Goal: Transaction & Acquisition: Purchase product/service

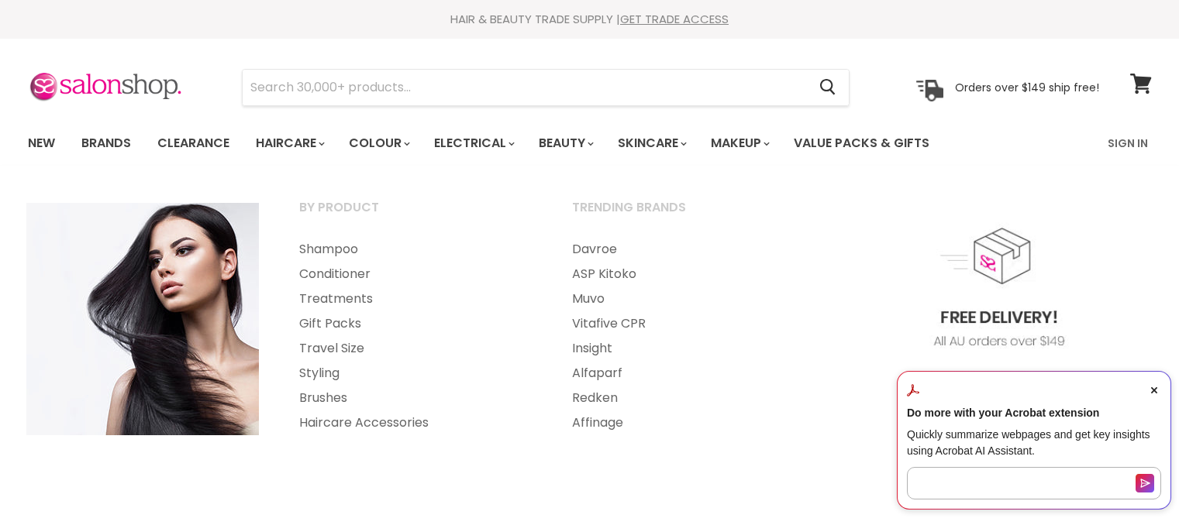
select select "manual"
drag, startPoint x: 0, startPoint y: 0, endPoint x: 298, endPoint y: 143, distance: 331.0
click at [298, 143] on link "Haircare" at bounding box center [289, 143] width 90 height 33
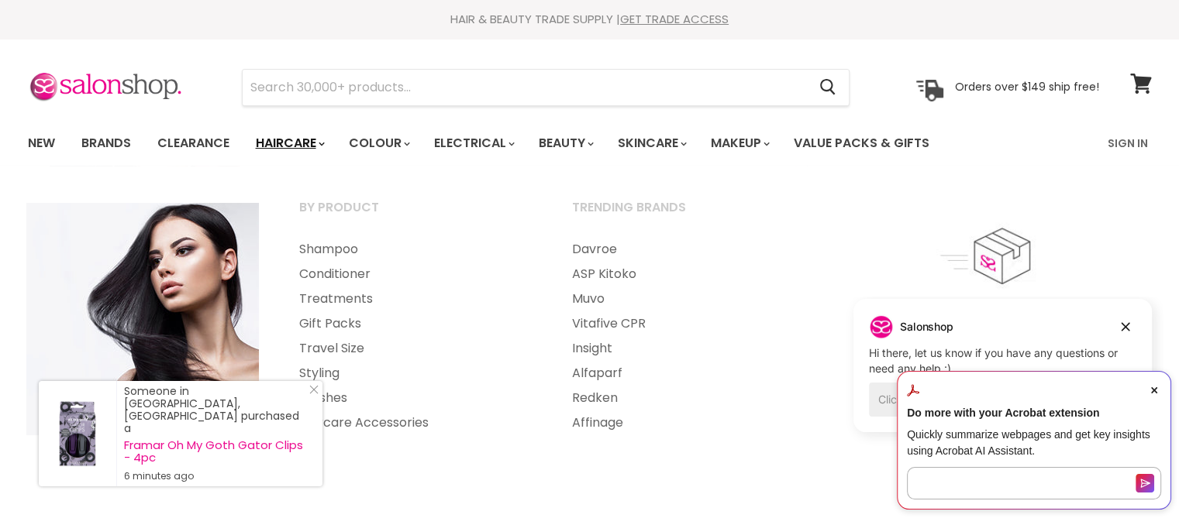
click at [292, 146] on link "Haircare" at bounding box center [289, 143] width 90 height 33
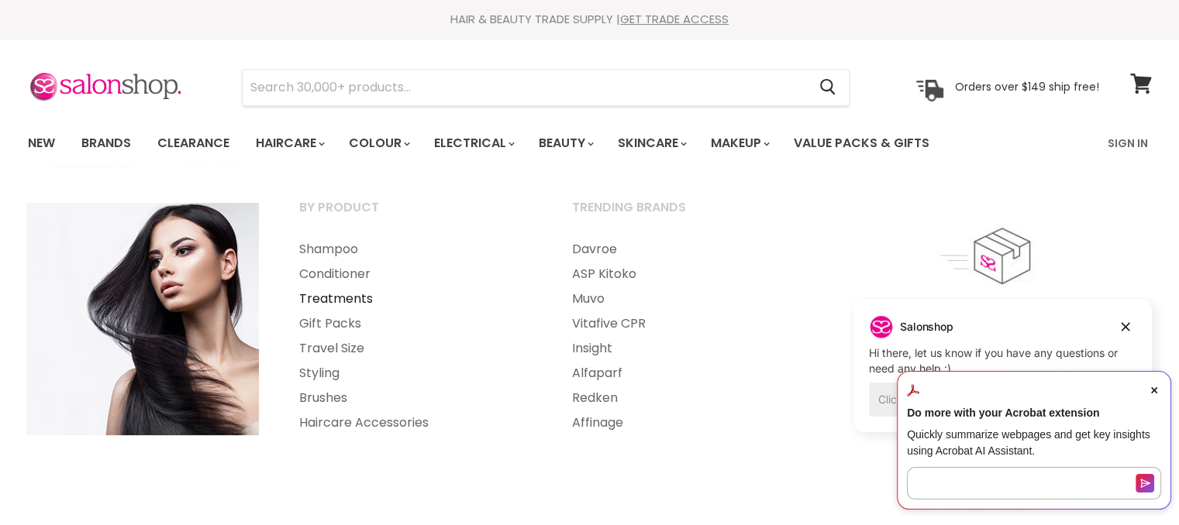
click at [344, 298] on link "Treatments" at bounding box center [415, 299] width 270 height 25
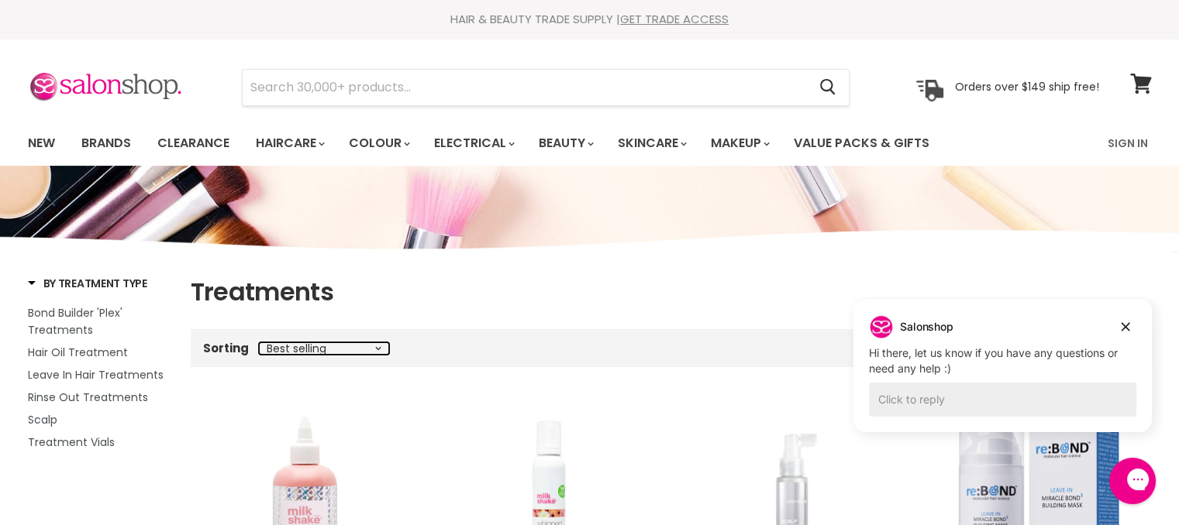
click at [378, 351] on select "Best selling Featured Price, low to high Price, high to low Alphabetically, A-Z…" at bounding box center [324, 348] width 130 height 12
click at [415, 348] on div "Sorting Best selling Featured Price, low to high Price, high to low Alphabetica…" at bounding box center [671, 349] width 961 height 26
click at [406, 346] on div "Sorting Best selling Featured Price, low to high Price, high to low Alphabetica…" at bounding box center [671, 349] width 961 height 26
click at [298, 71] on input "Search" at bounding box center [525, 88] width 565 height 36
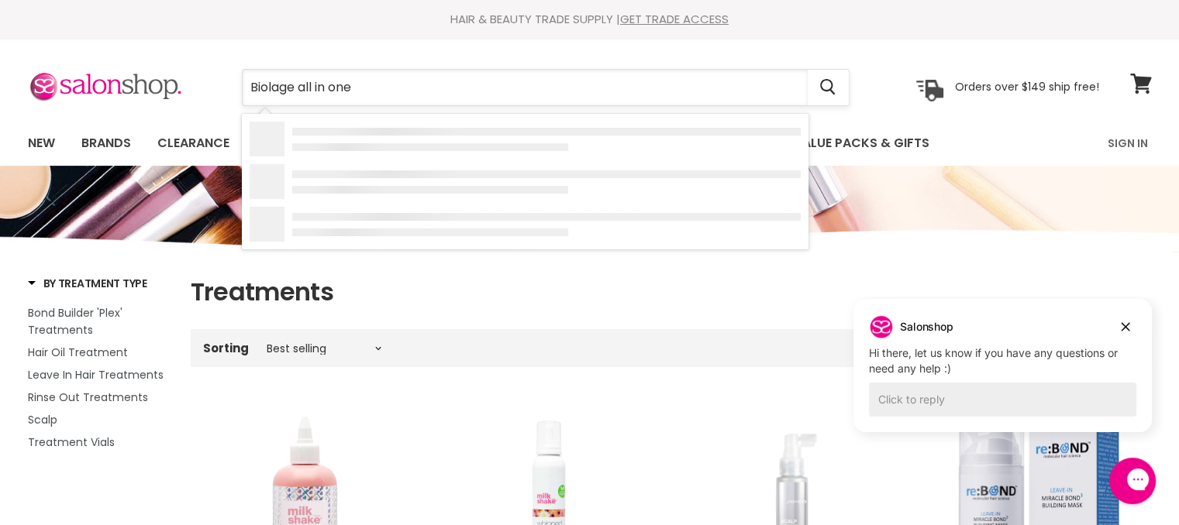
type input "Biolage all in one"
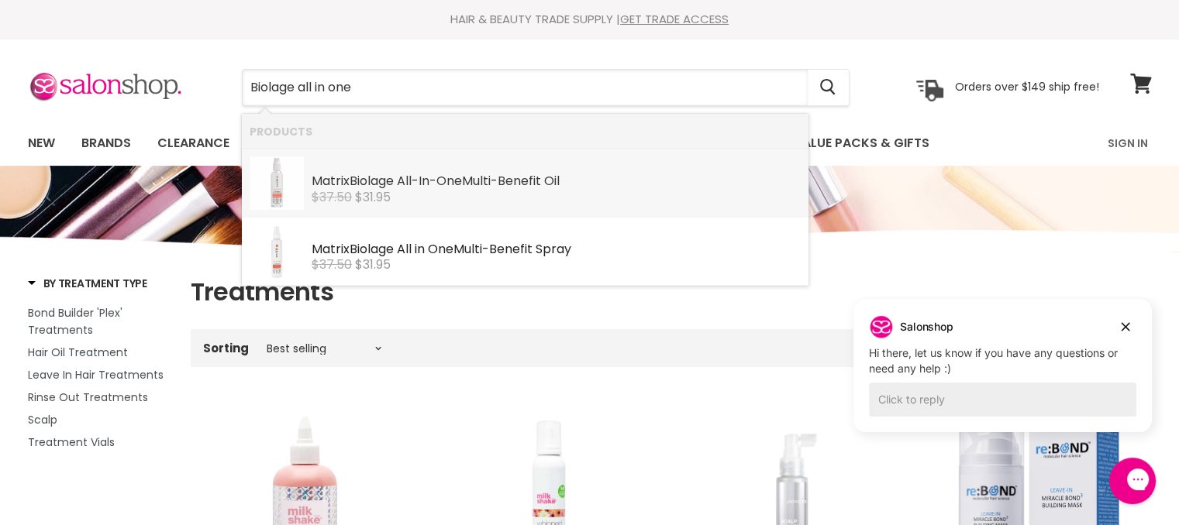
click at [439, 182] on div "Matrix Biolage All - In - One Multi-Benefit Oil" at bounding box center [555, 182] width 489 height 16
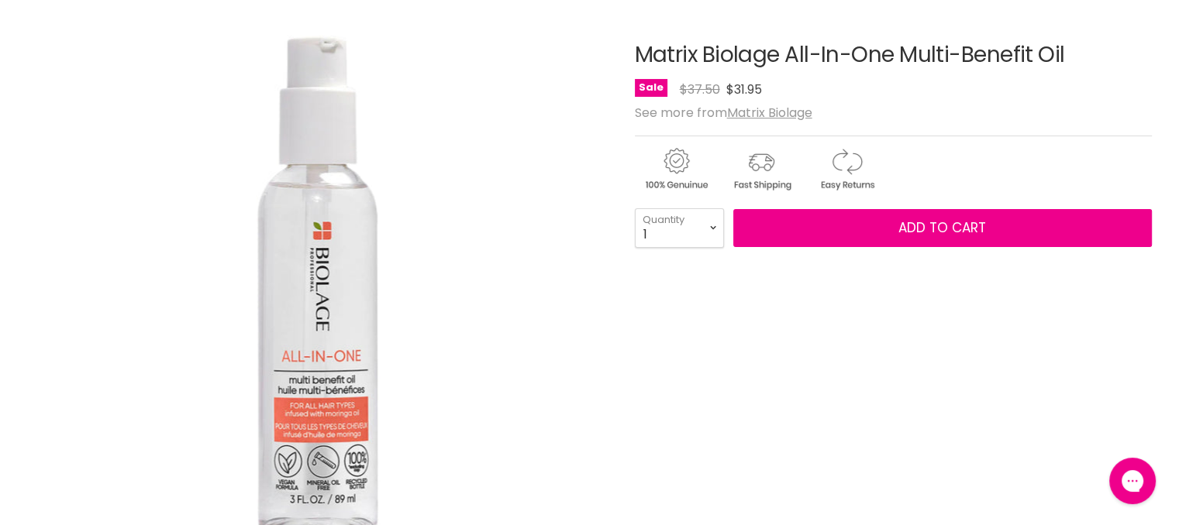
scroll to position [186, 0]
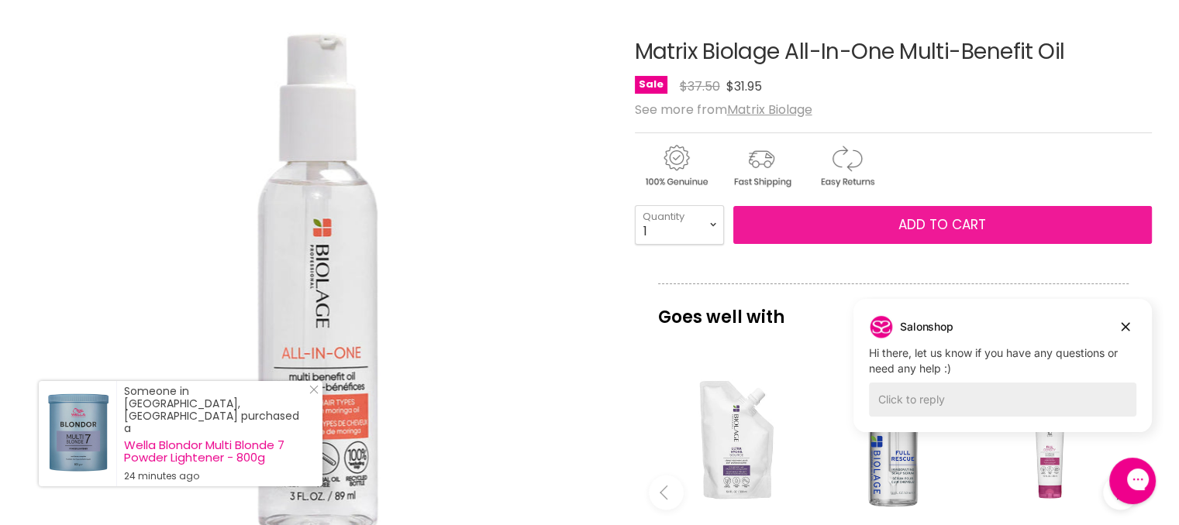
click at [935, 224] on span "Add to cart" at bounding box center [942, 224] width 88 height 19
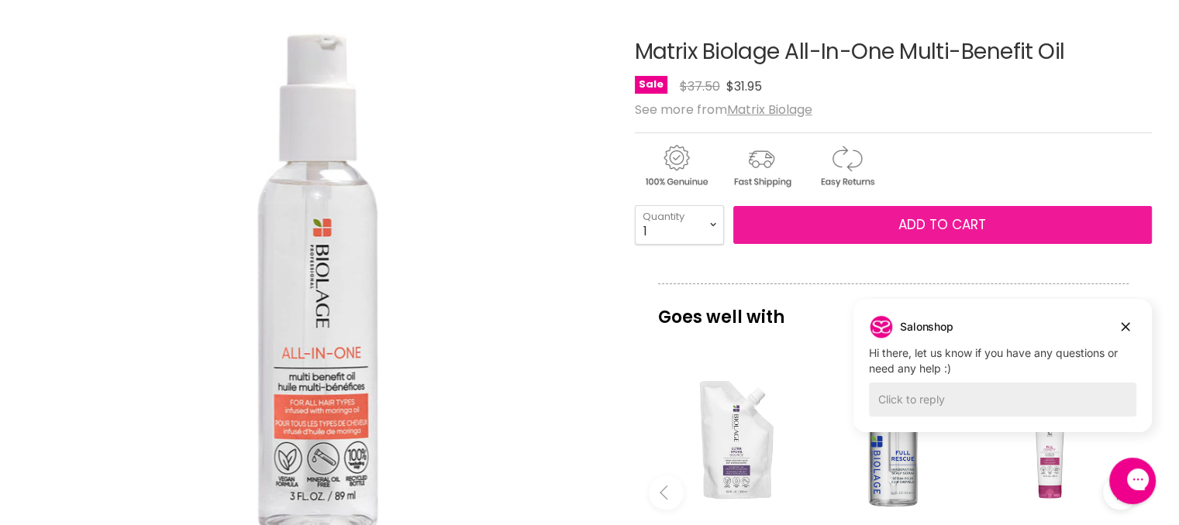
click at [935, 224] on span "Add to cart" at bounding box center [942, 224] width 88 height 19
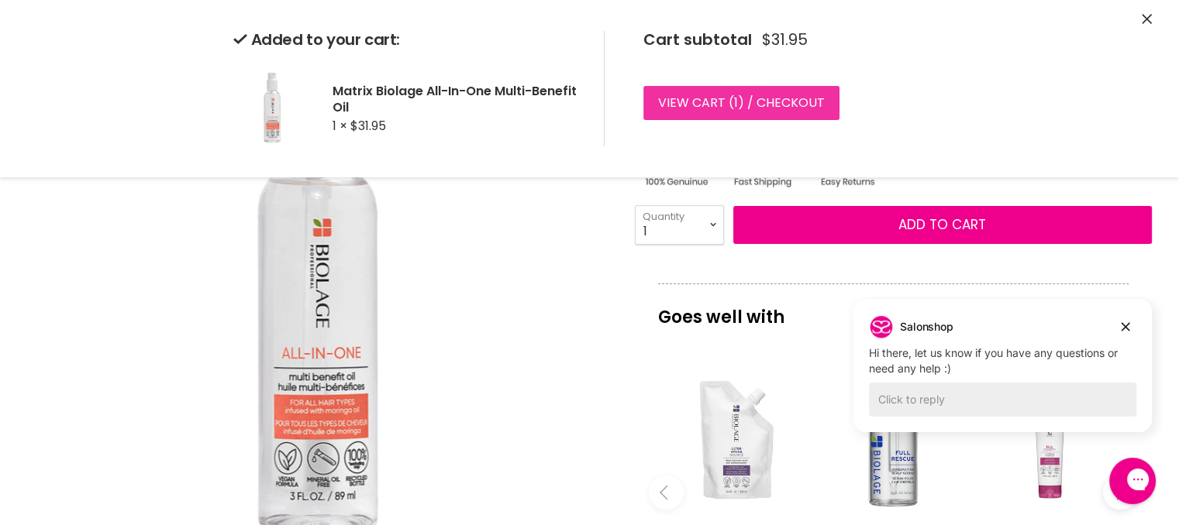
click at [783, 100] on link "View cart ( 1 ) / Checkout" at bounding box center [741, 103] width 196 height 34
